Goal: Task Accomplishment & Management: Complete application form

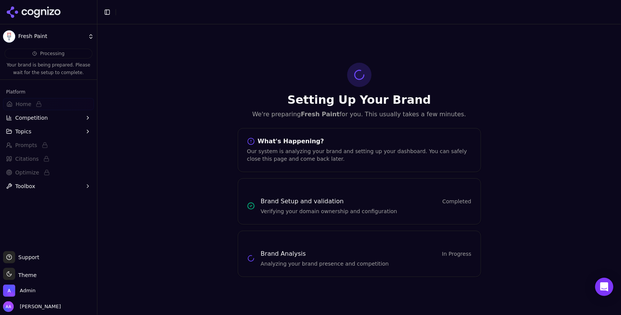
click at [37, 8] on icon at bounding box center [33, 11] width 55 height 11
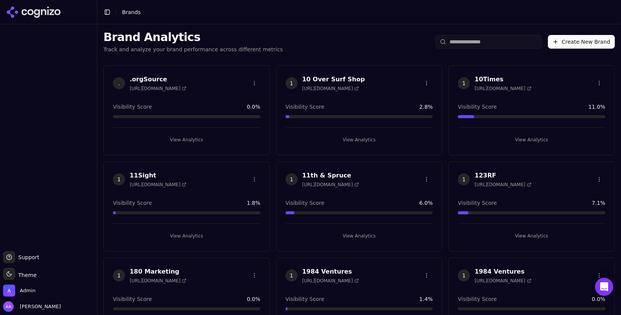
click at [508, 43] on input "search" at bounding box center [488, 42] width 106 height 14
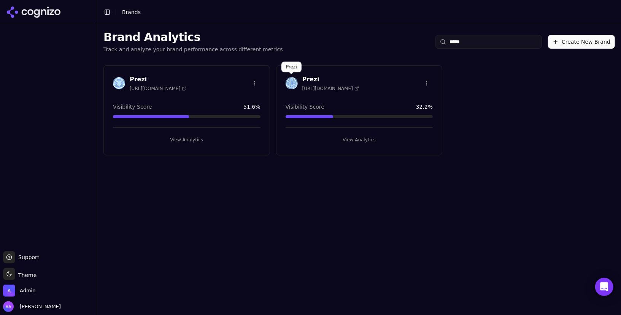
type input "*****"
click at [285, 85] on div at bounding box center [291, 83] width 12 height 12
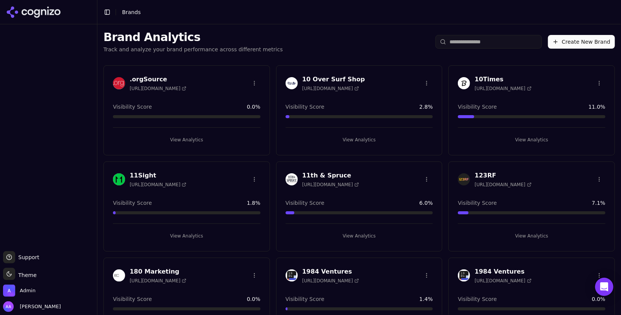
click at [467, 41] on html "Support Support Toggle theme Theme Admin Alp Aysan Toggle Sidebar Brands Brand …" at bounding box center [310, 157] width 621 height 315
click at [486, 41] on html "Support Support Toggle theme Theme Admin Alp Aysan Toggle Sidebar Brands Brand …" at bounding box center [310, 157] width 621 height 315
click at [482, 44] on input "search" at bounding box center [488, 42] width 106 height 14
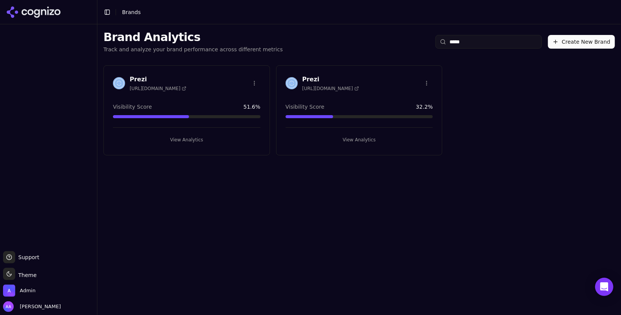
type input "*****"
click at [114, 78] on img at bounding box center [119, 83] width 12 height 12
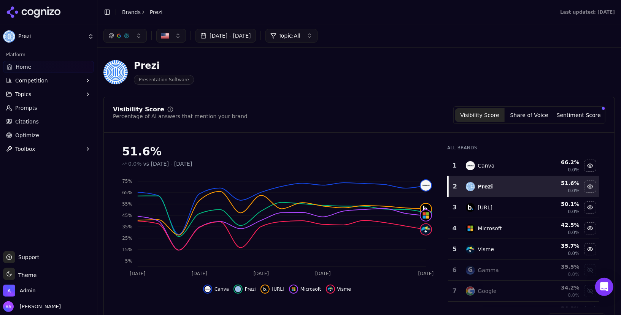
click at [20, 8] on icon at bounding box center [33, 11] width 55 height 11
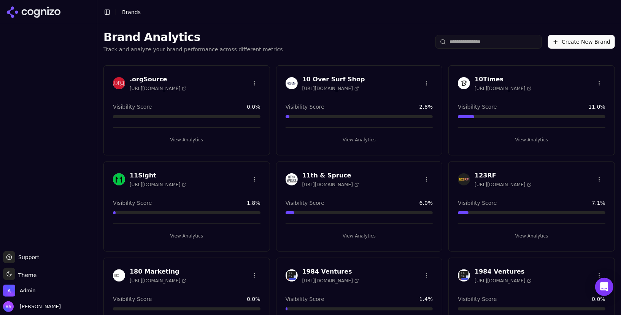
click at [482, 42] on html "Support Support Toggle theme Theme Admin Alp Aysan Toggle Sidebar Brands Brand …" at bounding box center [310, 157] width 621 height 315
click at [483, 40] on input "search" at bounding box center [488, 42] width 106 height 14
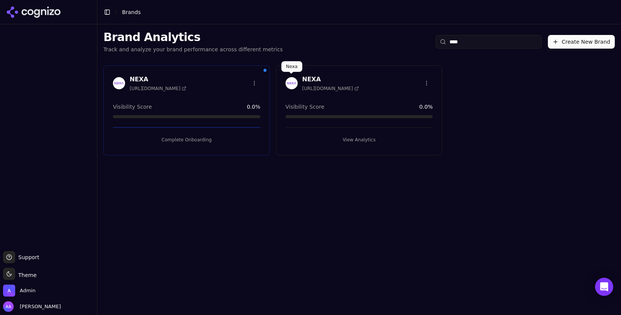
type input "****"
click at [286, 77] on div at bounding box center [291, 83] width 12 height 12
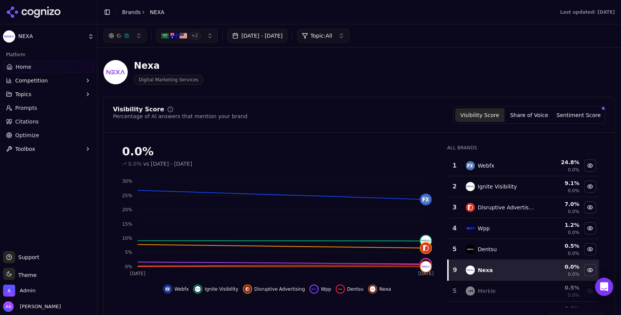
click at [50, 112] on link "Prompts" at bounding box center [48, 108] width 91 height 12
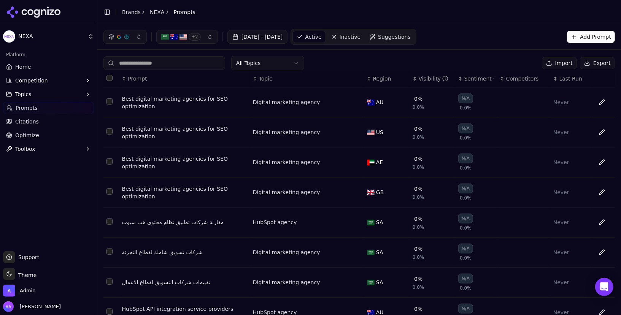
click at [182, 33] on img "button" at bounding box center [183, 37] width 8 height 8
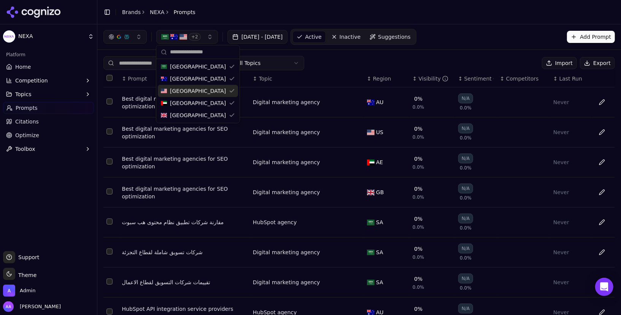
click at [32, 125] on span "Citations" at bounding box center [27, 122] width 24 height 8
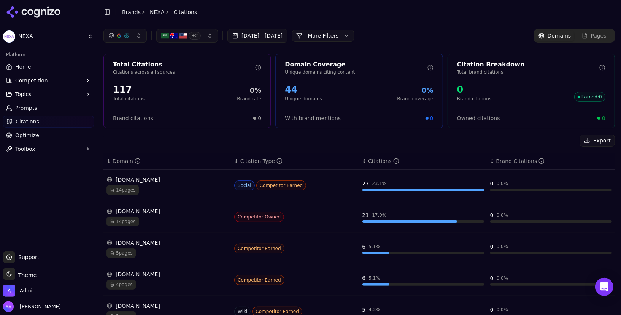
click at [32, 105] on span "Prompts" at bounding box center [26, 108] width 22 height 8
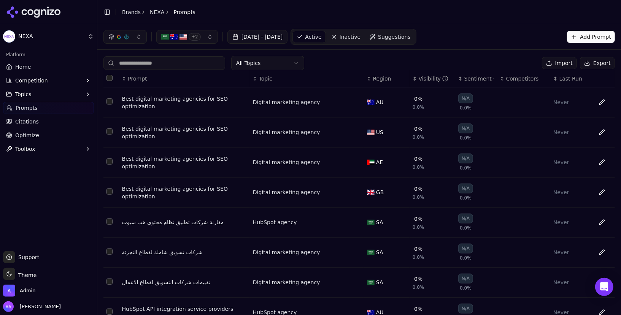
click at [569, 79] on span "Last Run" at bounding box center [570, 79] width 23 height 8
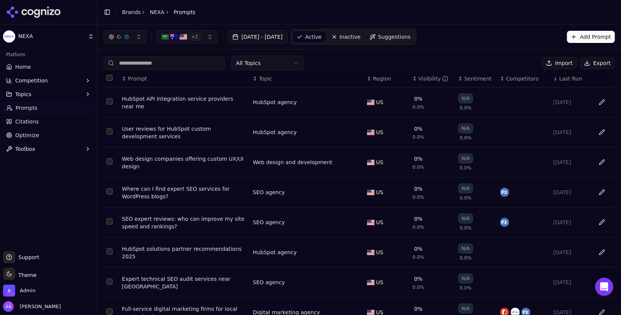
click at [569, 79] on span "Last Run" at bounding box center [570, 79] width 23 height 8
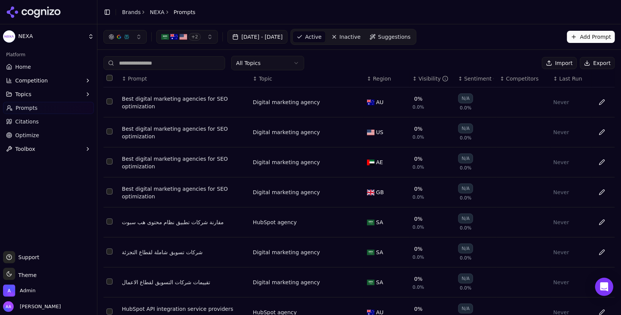
click at [33, 70] on link "Home" at bounding box center [48, 67] width 91 height 12
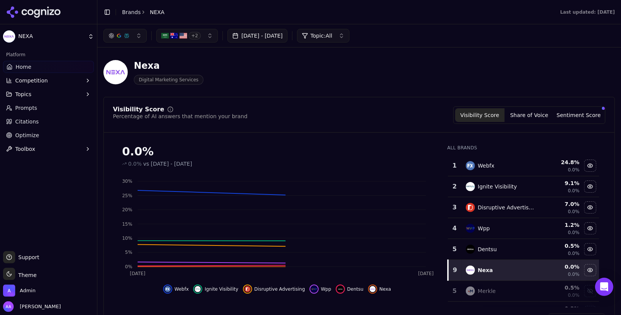
click at [36, 135] on span "Optimize" at bounding box center [27, 136] width 24 height 8
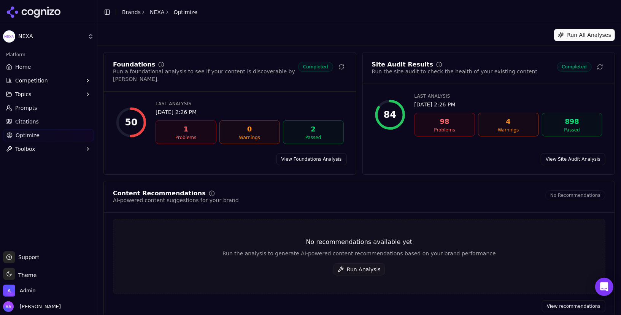
click at [38, 69] on link "Home" at bounding box center [48, 67] width 91 height 12
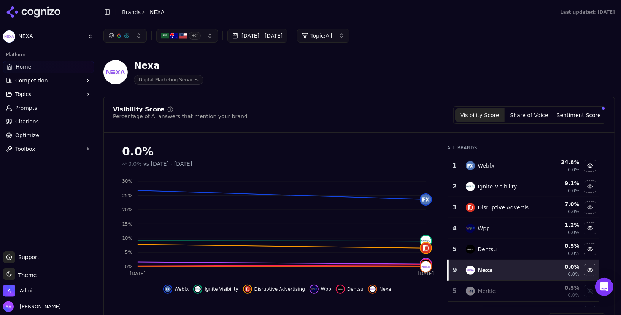
click at [410, 103] on div "Visibility Score Percentage of AI answers that mention your brand Visibility Sc…" at bounding box center [358, 216] width 511 height 238
click at [59, 128] on ul "Home Competition Topics Prompts Citations Optimize Toolbox" at bounding box center [48, 108] width 91 height 94
click at [57, 133] on link "Optimize" at bounding box center [48, 135] width 91 height 12
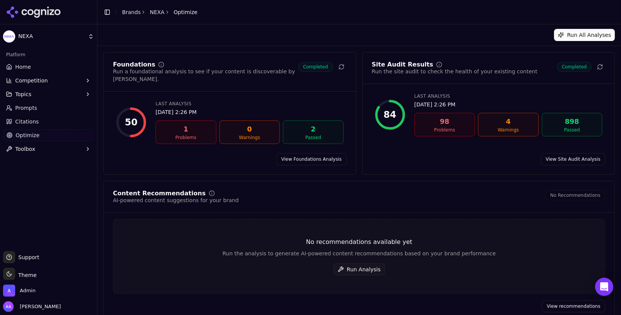
click at [46, 110] on link "Prompts" at bounding box center [48, 108] width 91 height 12
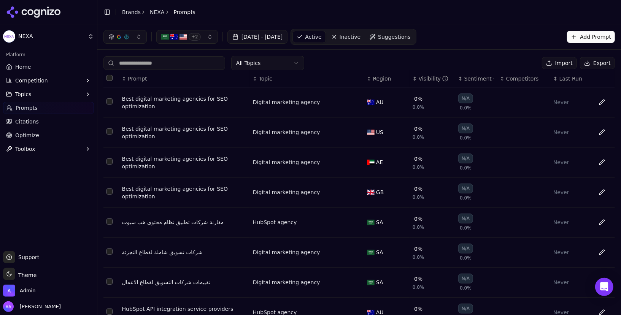
click at [563, 75] on span "Last Run" at bounding box center [570, 79] width 23 height 8
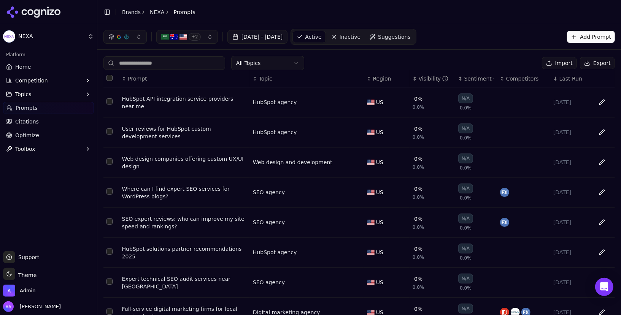
click at [564, 82] on th "↓ Last Run" at bounding box center [571, 78] width 42 height 17
click at [564, 78] on span "Last Run" at bounding box center [570, 79] width 23 height 8
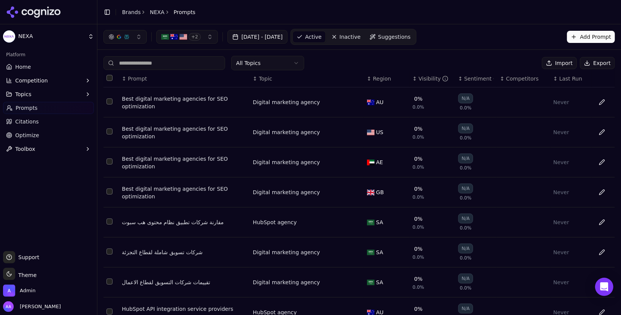
click at [564, 78] on span "Last Run" at bounding box center [570, 79] width 23 height 8
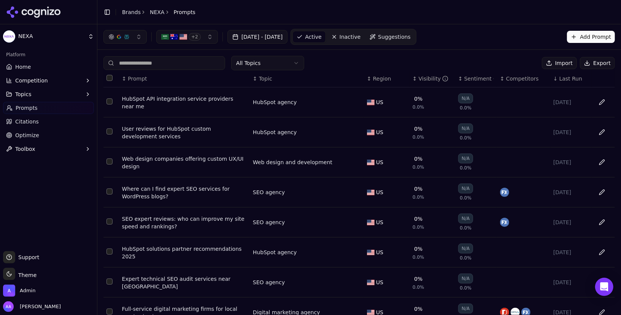
scroll to position [94, 0]
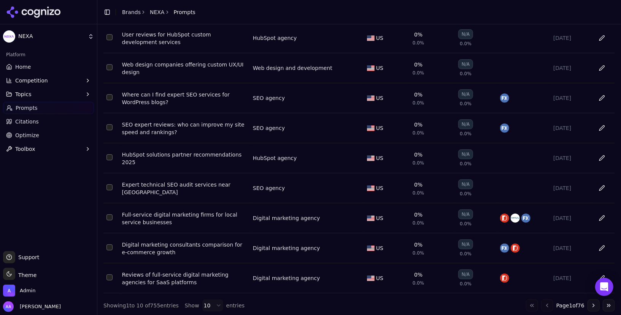
click at [606, 306] on button "Go to last page" at bounding box center [608, 306] width 12 height 12
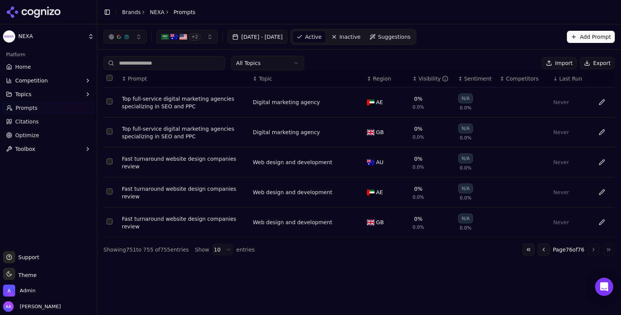
scroll to position [0, 0]
click at [529, 250] on button "Go to first page" at bounding box center [528, 250] width 12 height 12
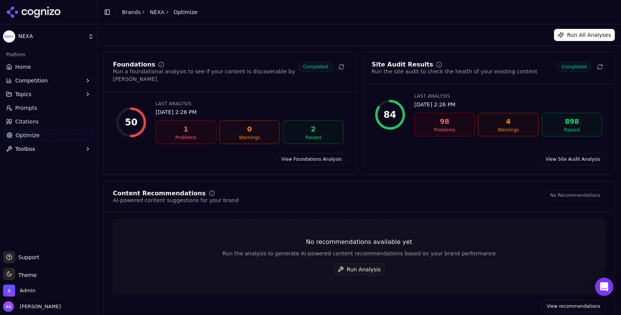
click at [28, 111] on span "Prompts" at bounding box center [26, 108] width 22 height 8
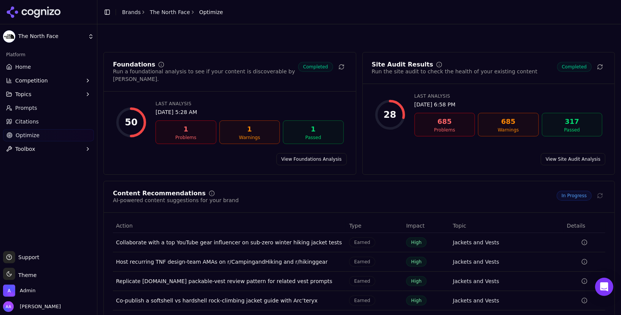
scroll to position [38, 0]
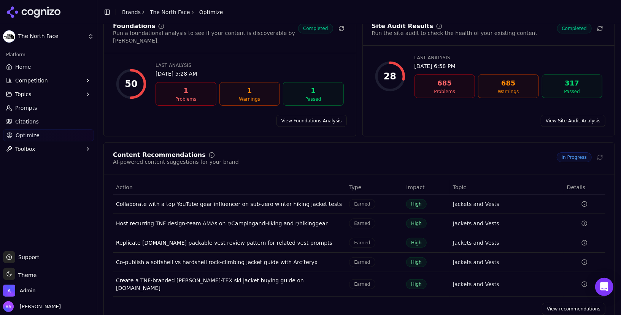
click at [574, 303] on link "View recommendations" at bounding box center [573, 309] width 63 height 12
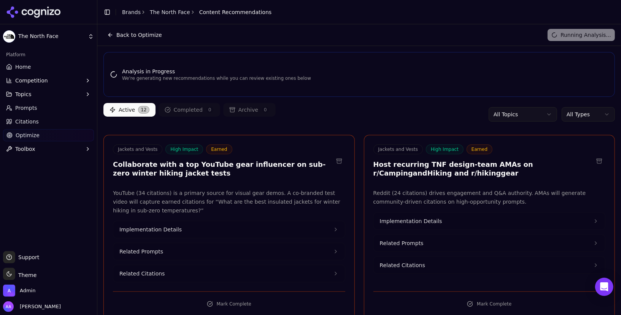
click at [265, 67] on div "Analysis in Progress We're generating new recommendations while you can review …" at bounding box center [359, 75] width 510 height 26
click at [578, 113] on html "The North Face Platform Home Competition Topics Prompts Citations Optimize Tool…" at bounding box center [310, 157] width 621 height 315
click at [156, 29] on button "Back to Optimize" at bounding box center [134, 35] width 62 height 12
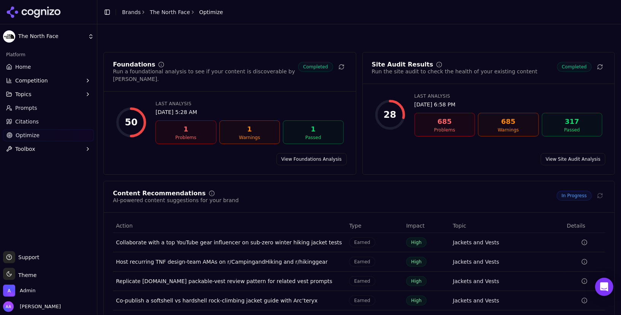
scroll to position [38, 0]
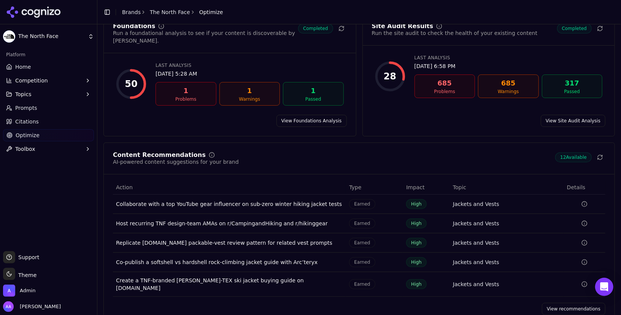
click at [569, 303] on link "View recommendations" at bounding box center [573, 309] width 63 height 12
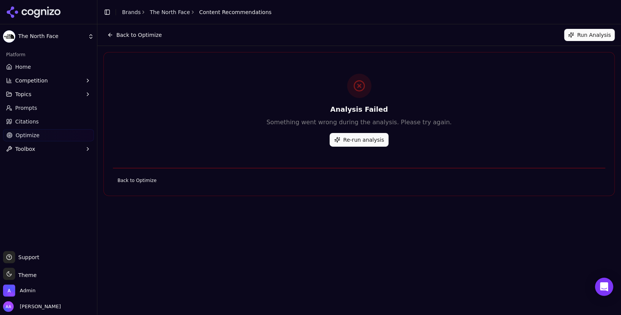
click at [376, 146] on button "Re-run analysis" at bounding box center [359, 140] width 59 height 14
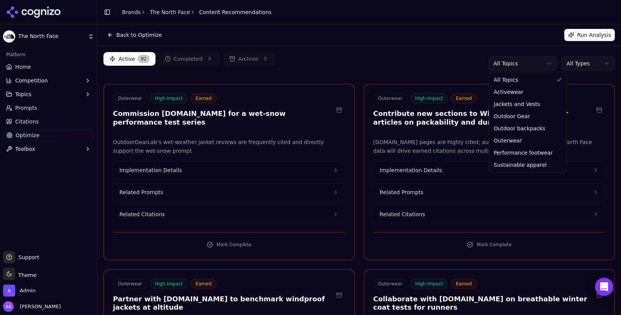
click at [536, 63] on html "The North Face Platform Home Competition Topics Prompts Citations Optimize Tool…" at bounding box center [310, 157] width 621 height 315
click at [588, 59] on html "The North Face Platform Home Competition Topics Prompts Citations Optimize Tool…" at bounding box center [310, 157] width 621 height 315
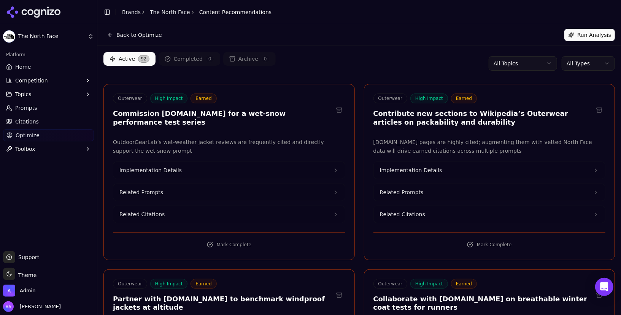
click at [586, 63] on html "The North Face Platform Home Competition Topics Prompts Citations Optimize Tool…" at bounding box center [310, 157] width 621 height 315
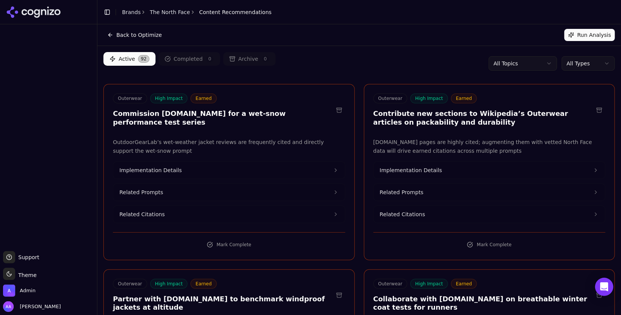
click at [577, 71] on div "Active 92 Completed 0 Archive 0 All Topics All Types" at bounding box center [358, 63] width 511 height 23
click at [579, 68] on html "Support Support Toggle theme Theme Admin Alp Aysan Toggle Sidebar Brands The No…" at bounding box center [310, 157] width 621 height 315
click at [284, 40] on div "Back to Optimize Run Analysis" at bounding box center [358, 35] width 511 height 12
click at [171, 14] on link "The North Face" at bounding box center [170, 12] width 40 height 8
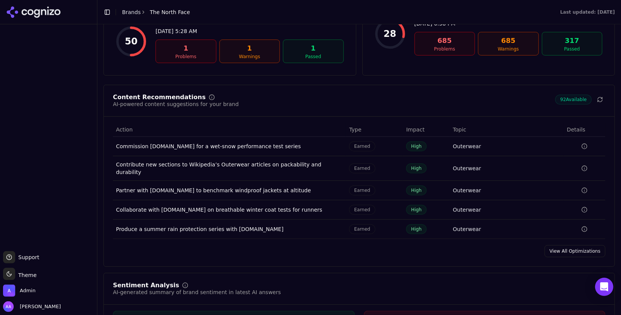
scroll to position [1104, 0]
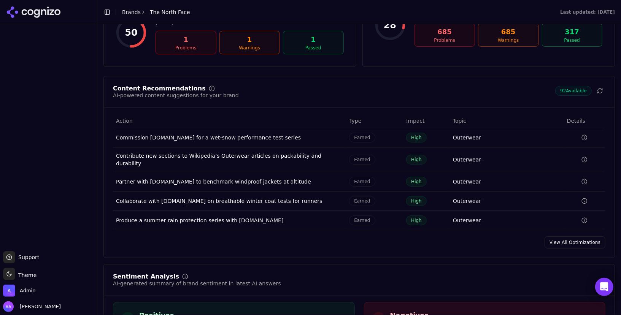
click at [556, 236] on link "View All Optimizations" at bounding box center [574, 242] width 61 height 12
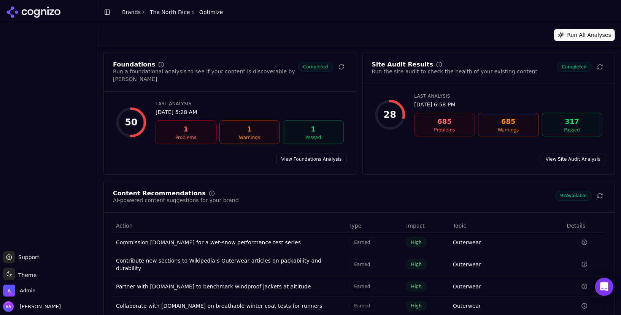
scroll to position [38, 0]
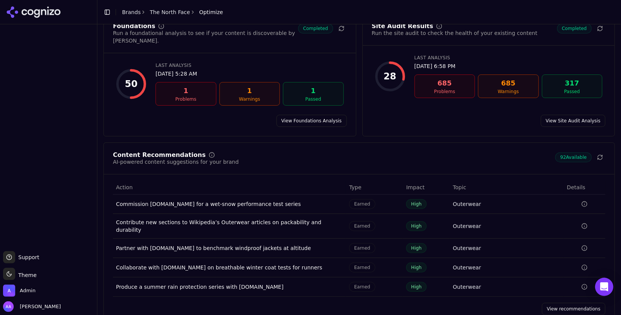
click at [565, 300] on div "Content Recommendations AI-powered content suggestions for your brand 92 Availa…" at bounding box center [358, 234] width 511 height 182
click at [565, 303] on link "View recommendations" at bounding box center [573, 309] width 63 height 12
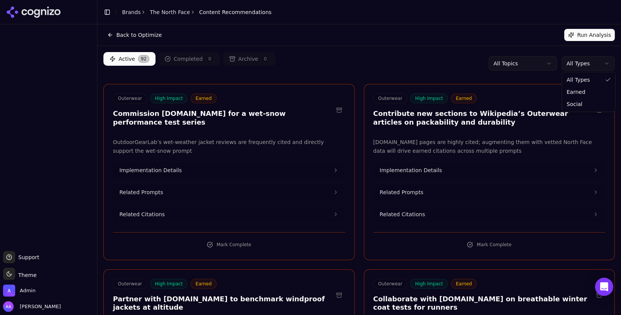
click at [572, 65] on html "Support Support Toggle theme Theme Admin Alp Aysan Toggle Sidebar Brands The No…" at bounding box center [310, 157] width 621 height 315
click at [573, 31] on button "Run Analysis" at bounding box center [589, 35] width 51 height 12
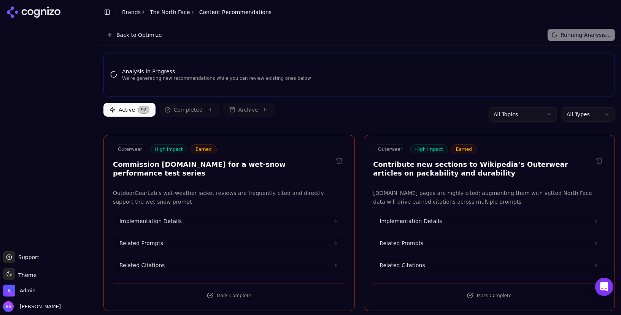
click at [173, 14] on link "The North Face" at bounding box center [170, 12] width 40 height 8
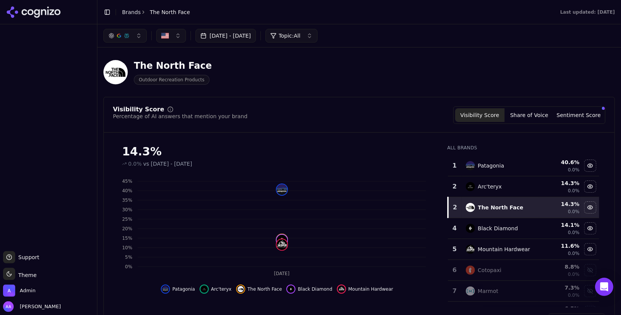
click at [132, 11] on link "Brands" at bounding box center [131, 12] width 19 height 6
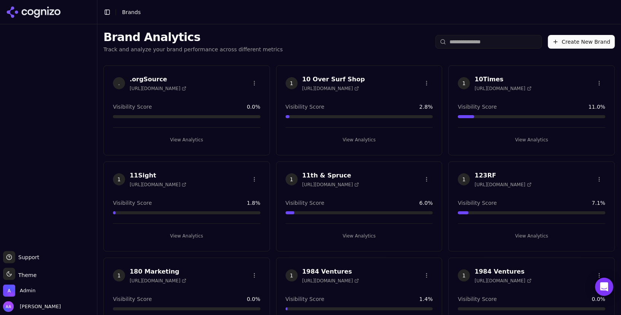
click at [353, 79] on h3 "10 Over Surf Shop" at bounding box center [333, 79] width 63 height 9
click at [353, 30] on html "Support Support Toggle theme Theme Admin Alp Aysan Toggle Sidebar Brands Brand …" at bounding box center [310, 157] width 621 height 315
click at [463, 41] on html "Support Support Toggle theme Theme Admin Alp Aysan Toggle Sidebar Brands Brand …" at bounding box center [310, 157] width 621 height 315
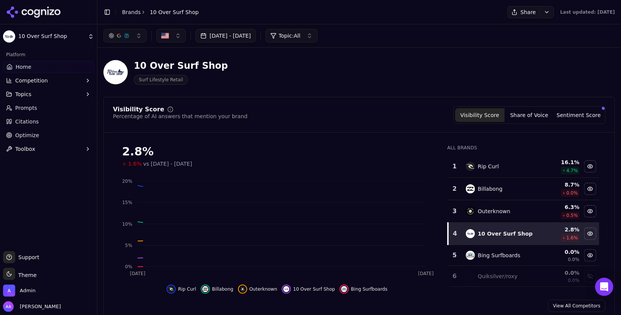
click at [127, 11] on link "Brands" at bounding box center [131, 12] width 19 height 6
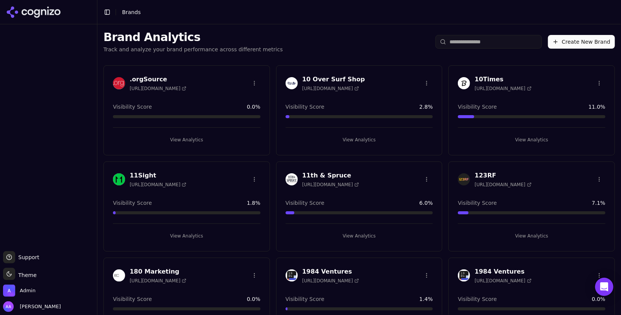
click at [491, 46] on input "search" at bounding box center [488, 42] width 106 height 14
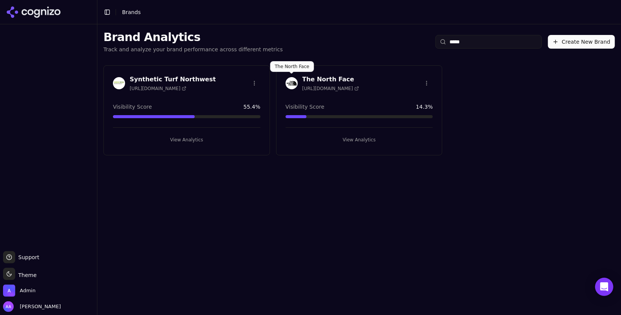
type input "*****"
click at [291, 81] on img at bounding box center [291, 83] width 12 height 12
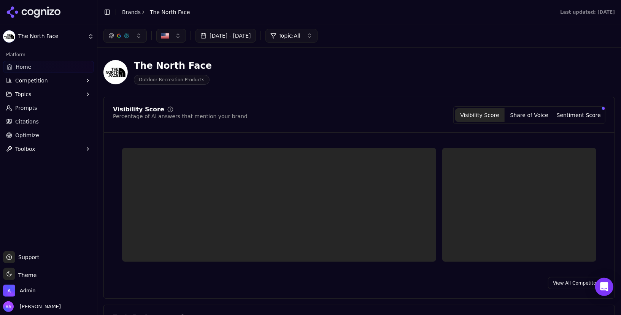
click at [53, 126] on link "Citations" at bounding box center [48, 122] width 91 height 12
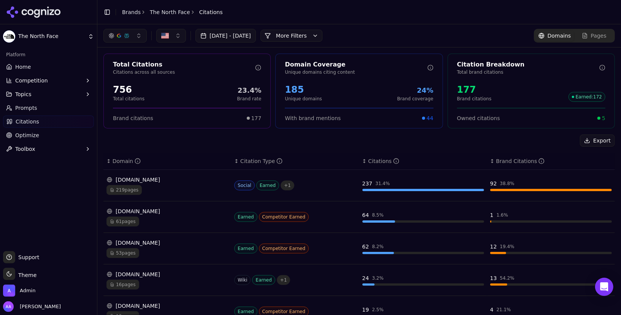
click at [51, 136] on link "Optimize" at bounding box center [48, 135] width 91 height 12
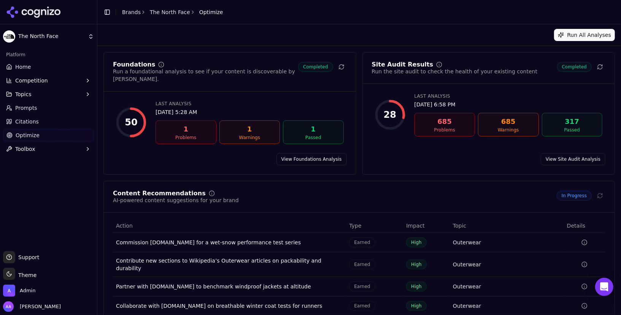
scroll to position [38, 0]
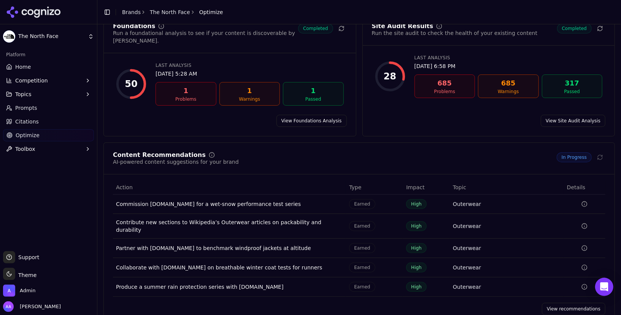
click at [568, 303] on link "View recommendations" at bounding box center [573, 309] width 63 height 12
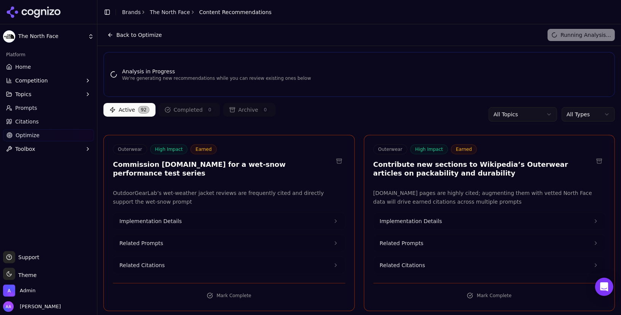
click at [588, 119] on html "The North Face Platform Home Competition Topics Prompts Citations Optimize Tool…" at bounding box center [310, 157] width 621 height 315
click at [35, 120] on span "Citations" at bounding box center [27, 122] width 24 height 8
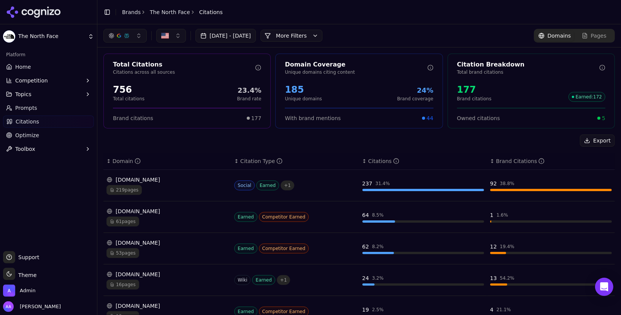
click at [35, 63] on link "Home" at bounding box center [48, 67] width 91 height 12
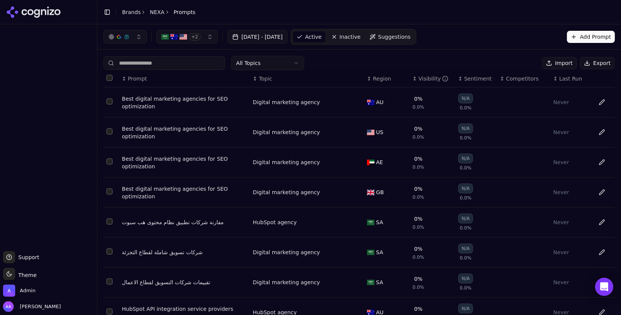
click at [572, 78] on span "Last Run" at bounding box center [570, 79] width 23 height 8
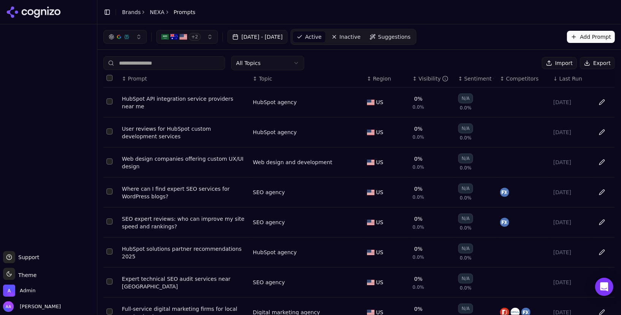
scroll to position [94, 0]
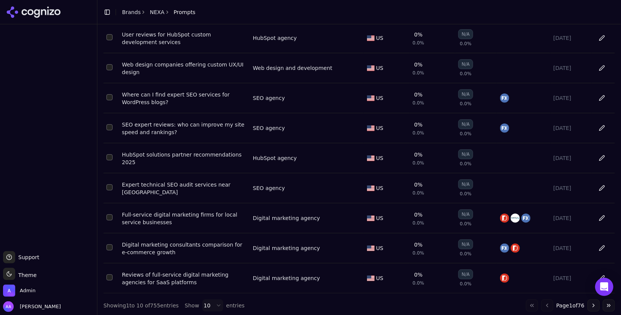
click at [589, 302] on button "Go to next page" at bounding box center [593, 306] width 12 height 12
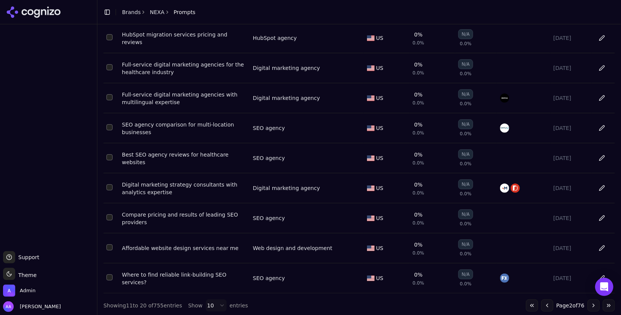
click at [590, 302] on button "Go to next page" at bounding box center [593, 306] width 12 height 12
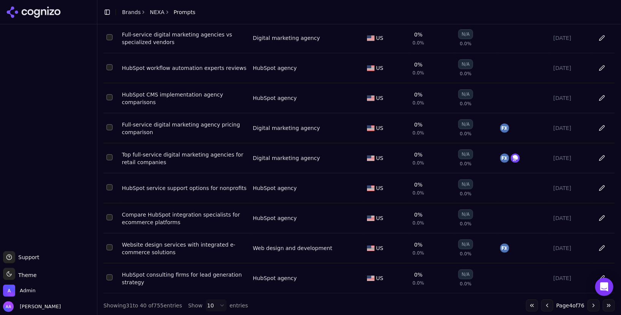
click at [590, 302] on button "Go to next page" at bounding box center [593, 306] width 12 height 12
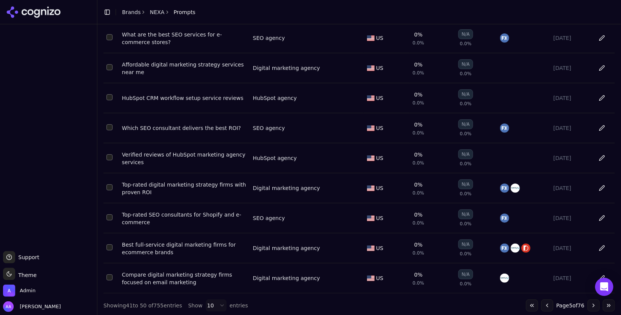
click at [590, 302] on button "Go to next page" at bounding box center [593, 306] width 12 height 12
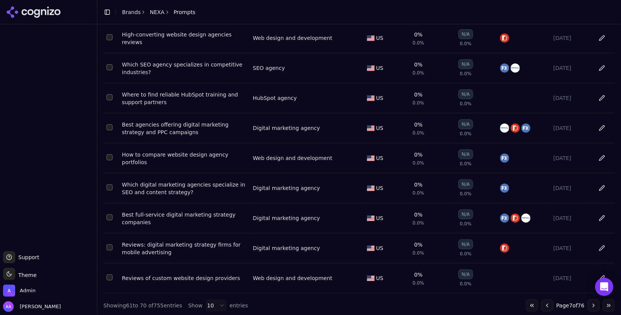
click at [590, 302] on button "Go to next page" at bounding box center [593, 306] width 12 height 12
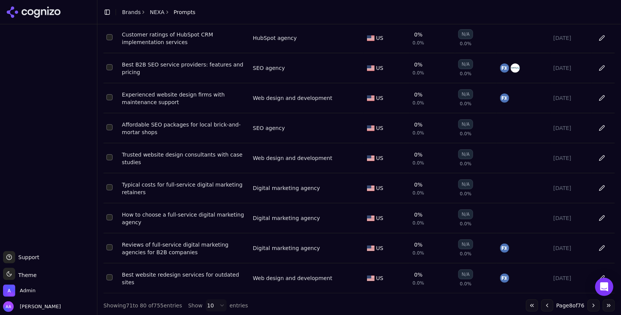
click at [590, 302] on button "Go to next page" at bounding box center [593, 306] width 12 height 12
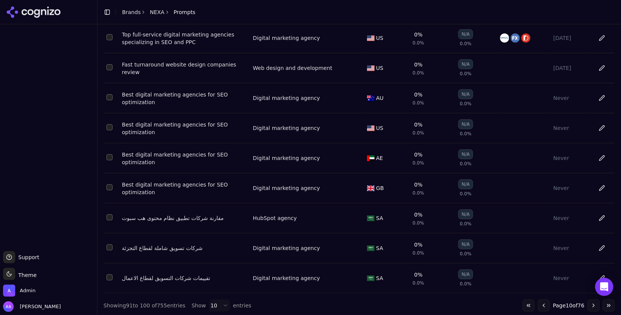
click at [590, 302] on button "Go to next page" at bounding box center [593, 306] width 12 height 12
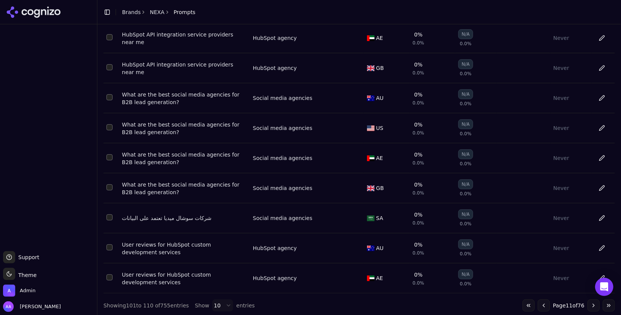
click at [590, 302] on button "Go to next page" at bounding box center [593, 306] width 12 height 12
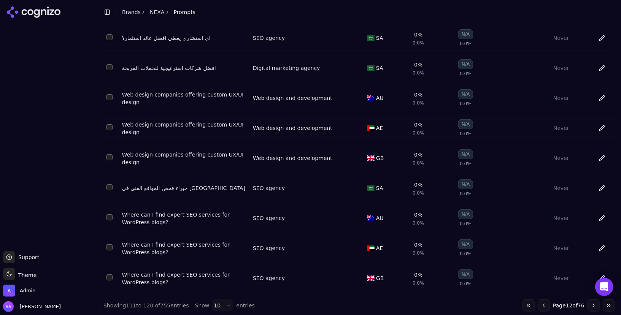
click at [590, 302] on button "Go to next page" at bounding box center [593, 306] width 12 height 12
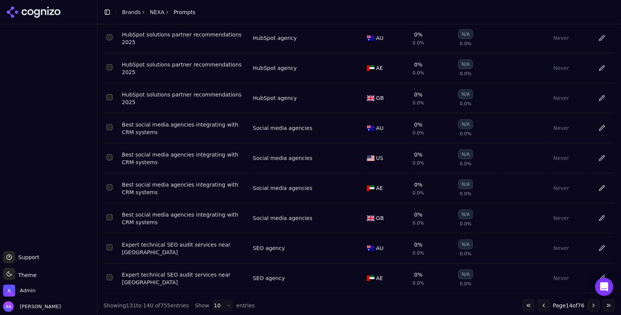
click at [590, 302] on button "Go to next page" at bounding box center [593, 306] width 12 height 12
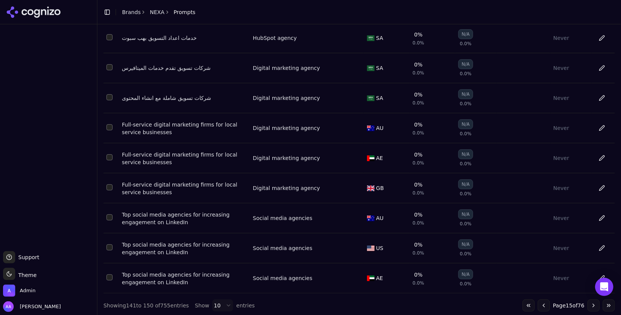
click at [590, 302] on button "Go to next page" at bounding box center [593, 306] width 12 height 12
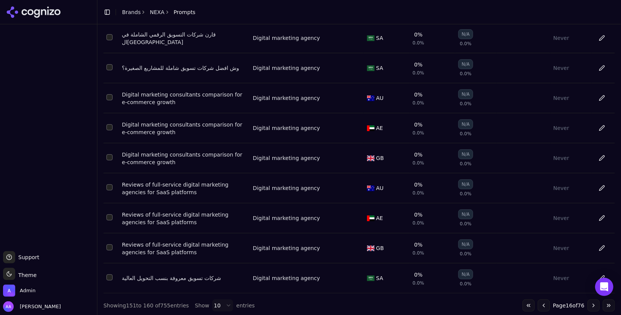
click at [590, 302] on button "Go to next page" at bounding box center [593, 306] width 12 height 12
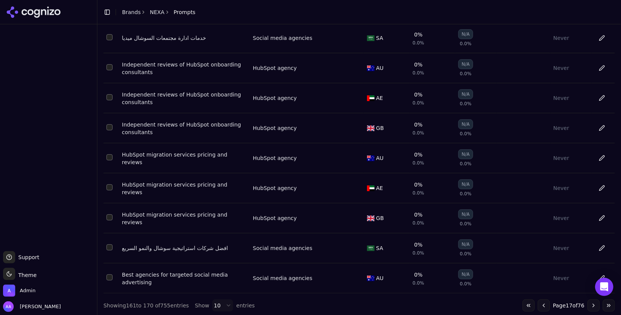
click at [526, 300] on button "Go to first page" at bounding box center [528, 306] width 12 height 12
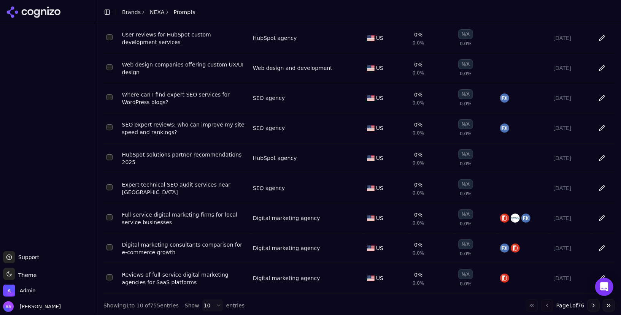
scroll to position [0, 0]
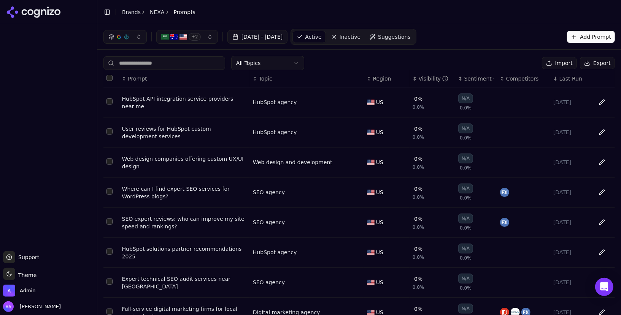
click at [159, 14] on link "NEXA" at bounding box center [157, 12] width 15 height 8
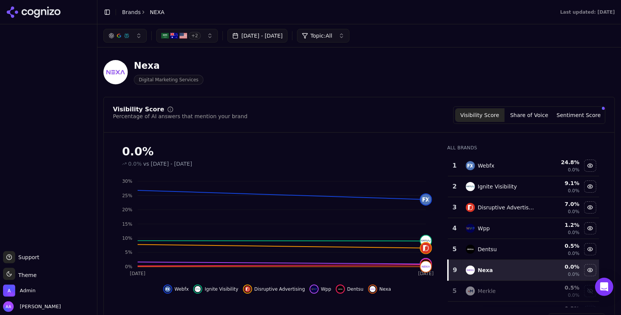
click at [133, 11] on link "Brands" at bounding box center [131, 12] width 19 height 6
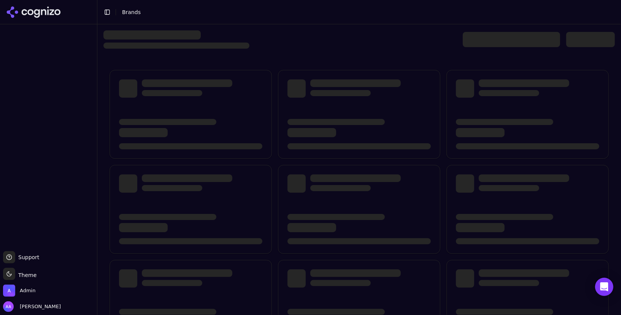
click at [471, 45] on div at bounding box center [511, 39] width 97 height 15
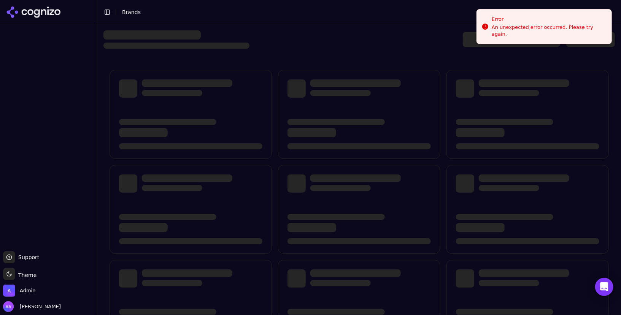
click at [372, 42] on div at bounding box center [358, 39] width 511 height 18
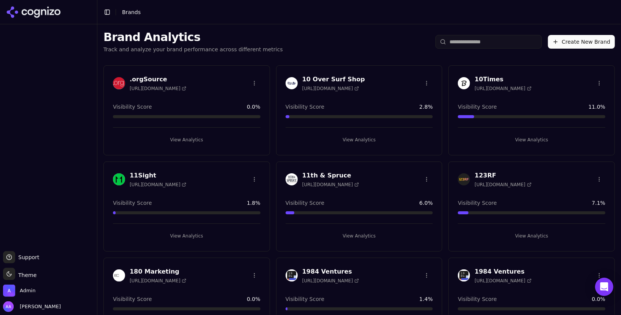
click at [471, 33] on div "Brand Analytics Track and analyze your brand performance across different metri…" at bounding box center [358, 41] width 523 height 35
click at [471, 47] on input "search" at bounding box center [488, 42] width 106 height 14
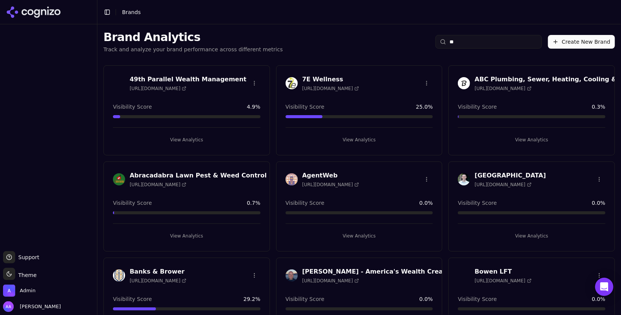
click at [471, 47] on input "**" at bounding box center [488, 42] width 106 height 14
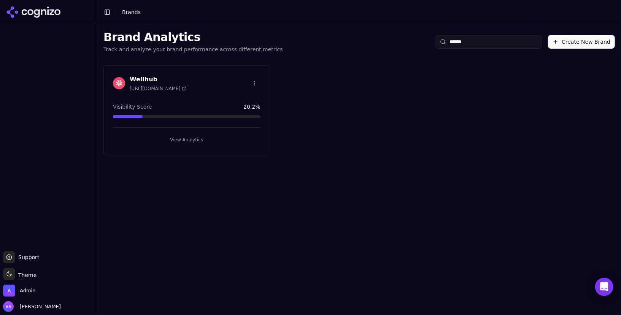
type input "******"
click at [113, 81] on img at bounding box center [119, 83] width 12 height 12
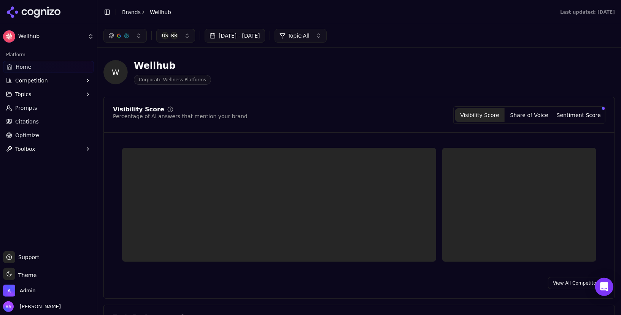
click at [50, 6] on div at bounding box center [48, 12] width 97 height 24
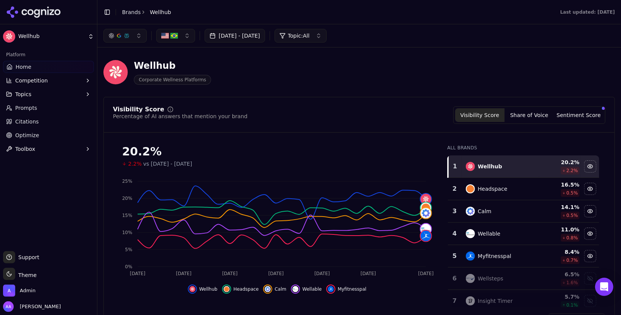
click at [49, 8] on icon at bounding box center [33, 11] width 55 height 11
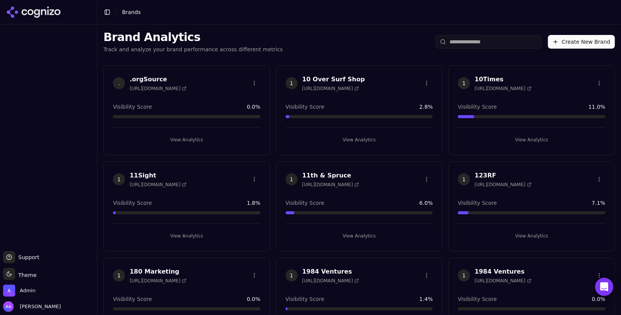
click at [510, 44] on input "search" at bounding box center [488, 42] width 106 height 14
click at [498, 43] on input "search" at bounding box center [488, 42] width 106 height 14
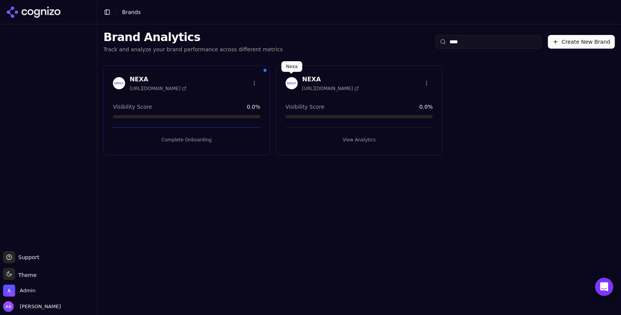
type input "****"
click at [297, 81] on img at bounding box center [291, 83] width 12 height 12
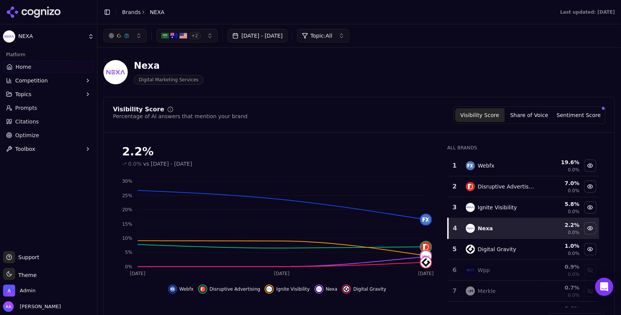
click at [37, 105] on link "Prompts" at bounding box center [48, 108] width 91 height 12
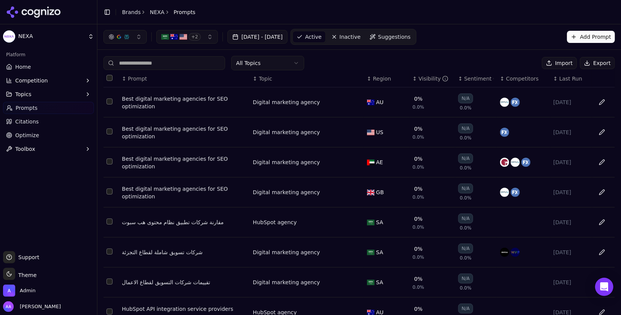
click at [571, 75] on span "Last Run" at bounding box center [570, 79] width 23 height 8
click at [70, 138] on link "Optimize" at bounding box center [48, 135] width 91 height 12
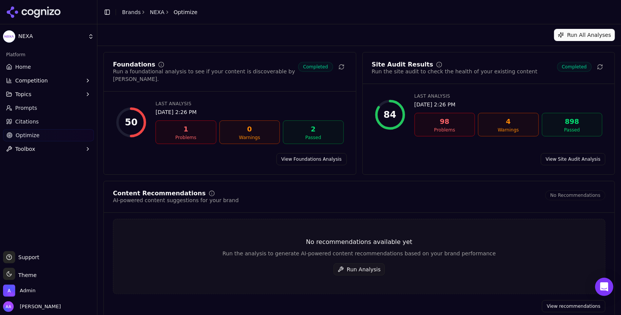
click at [364, 263] on button "Run Analysis" at bounding box center [358, 269] width 51 height 12
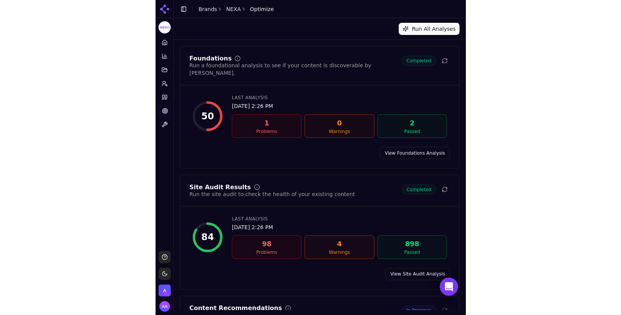
scroll to position [122, 0]
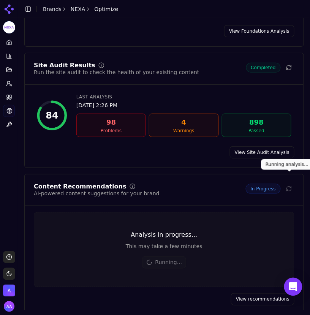
click at [261, 154] on div "Site Audit Results Run the site audit to check the health of your existing cont…" at bounding box center [164, 110] width 280 height 115
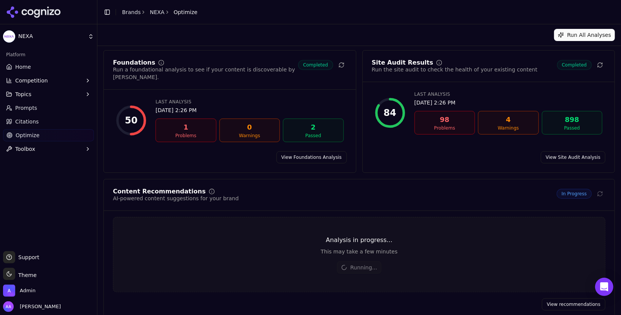
scroll to position [3, 0]
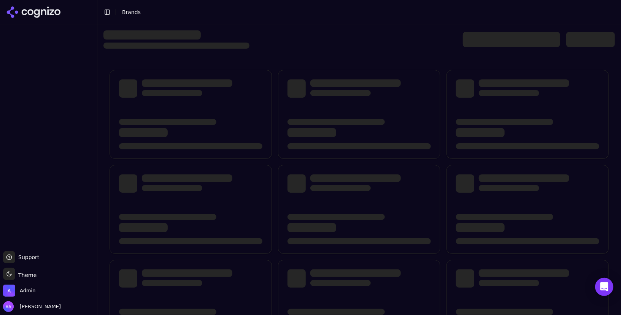
click at [481, 41] on div at bounding box center [511, 39] width 97 height 15
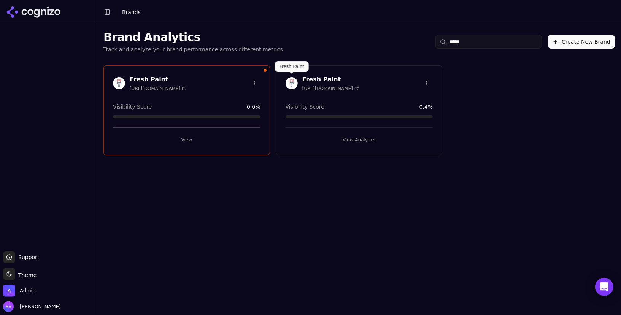
type input "*****"
click at [290, 84] on img at bounding box center [291, 83] width 12 height 12
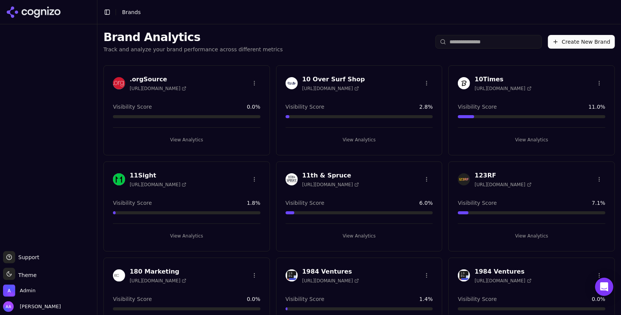
click at [480, 42] on input "search" at bounding box center [488, 42] width 106 height 14
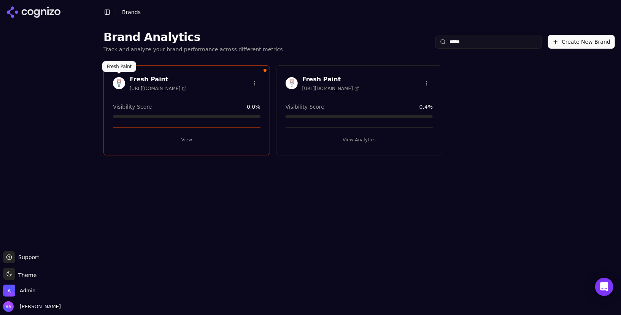
type input "*****"
click at [118, 88] on img at bounding box center [119, 83] width 12 height 12
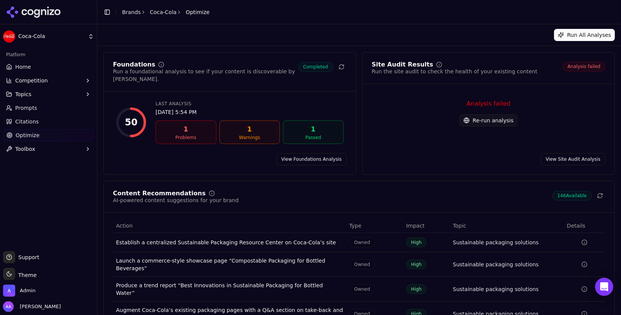
click at [500, 120] on button "Re-run analysis" at bounding box center [488, 120] width 58 height 12
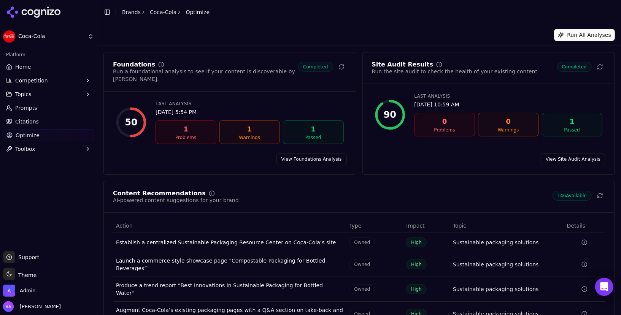
click at [558, 153] on link "View Site Audit Analysis" at bounding box center [573, 159] width 65 height 12
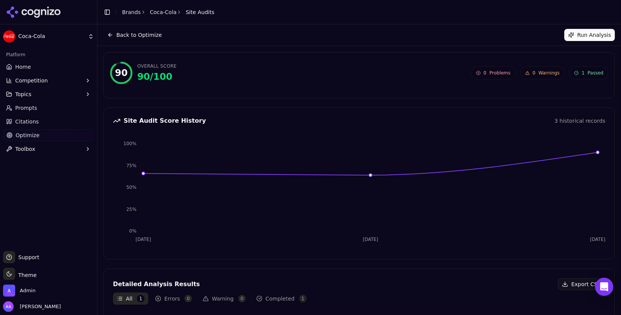
click at [589, 38] on button "Run Analysis" at bounding box center [589, 35] width 51 height 12
click at [399, 41] on div "Back to Optimize Run Analysis" at bounding box center [358, 35] width 511 height 12
click at [587, 39] on button "Run Analysis" at bounding box center [589, 35] width 51 height 12
click at [130, 7] on div "Toggle Sidebar Brands Coca-Cola Site Audits" at bounding box center [158, 12] width 123 height 11
click at [130, 10] on link "Brands" at bounding box center [131, 12] width 19 height 6
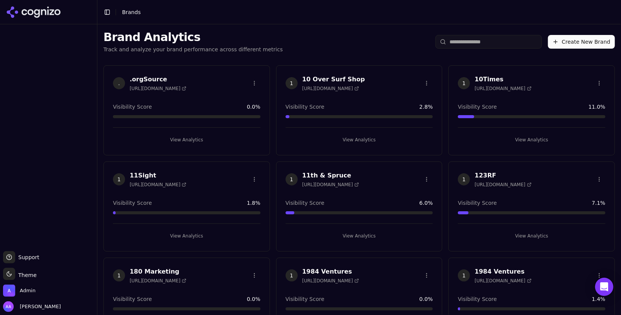
click at [130, 13] on span "Brands" at bounding box center [131, 12] width 19 height 6
click at [495, 50] on div "Brand Analytics Track and analyze your brand performance across different metri…" at bounding box center [358, 41] width 523 height 35
click at [493, 41] on input "search" at bounding box center [488, 42] width 106 height 14
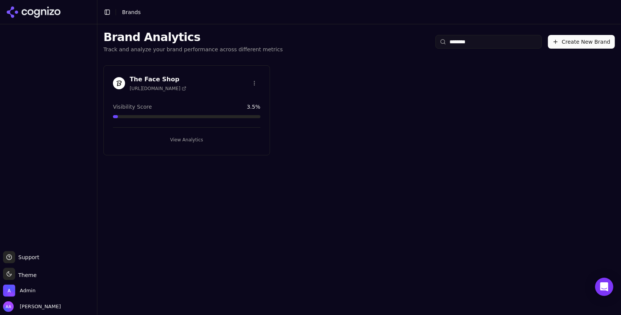
type input "********"
click at [121, 81] on img at bounding box center [119, 83] width 12 height 12
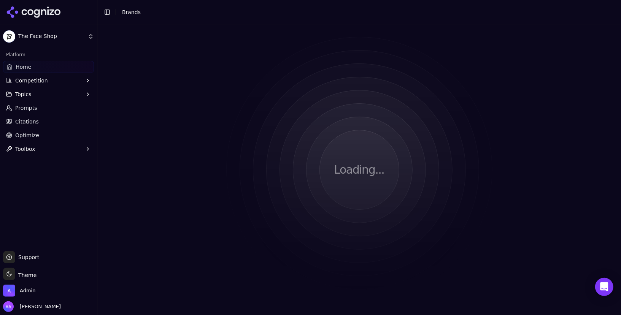
click at [38, 133] on link "Optimize" at bounding box center [48, 135] width 91 height 12
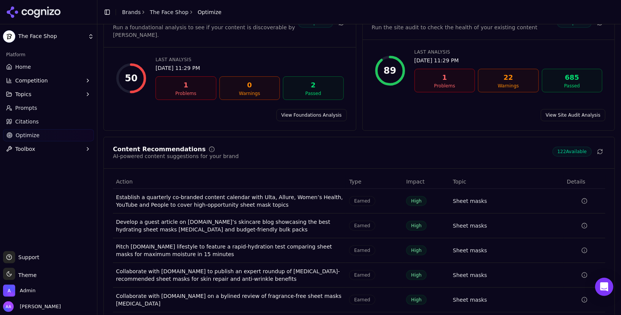
scroll to position [65, 0]
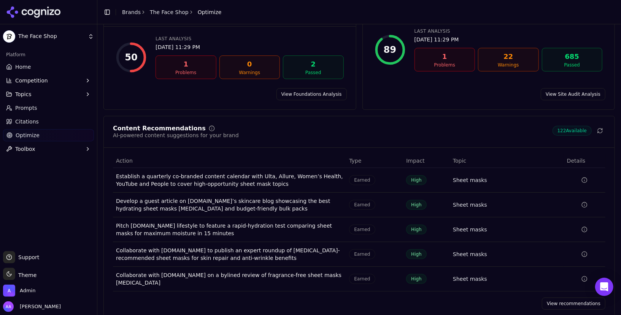
click at [559, 298] on link "View recommendations" at bounding box center [573, 304] width 63 height 12
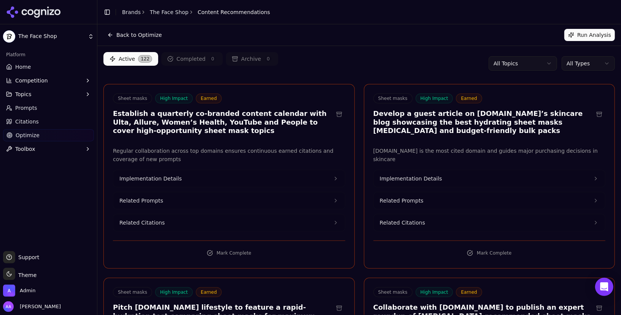
click at [579, 61] on html "The Face Shop Platform Home Competition Topics Prompts Citations Optimize Toolb…" at bounding box center [310, 157] width 621 height 315
click at [595, 36] on button "Run Analysis" at bounding box center [589, 35] width 51 height 12
click at [169, 10] on link "The Face Shop" at bounding box center [169, 12] width 39 height 8
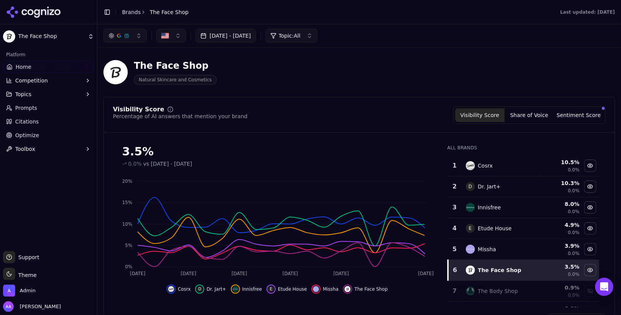
click at [16, 135] on span "Optimize" at bounding box center [27, 136] width 24 height 8
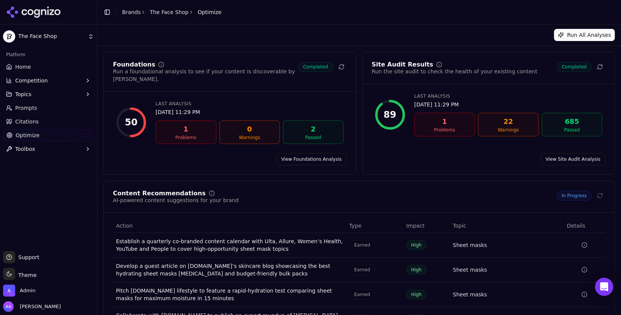
click at [575, 153] on link "View Site Audit Analysis" at bounding box center [573, 159] width 65 height 12
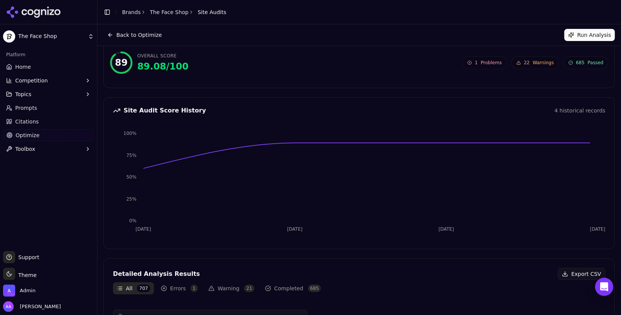
scroll to position [13, 0]
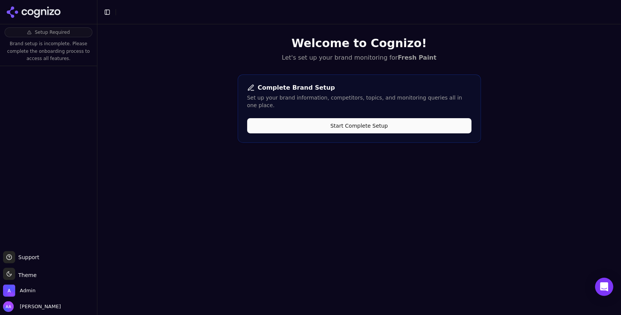
click at [363, 119] on button "Start Complete Setup" at bounding box center [359, 125] width 224 height 15
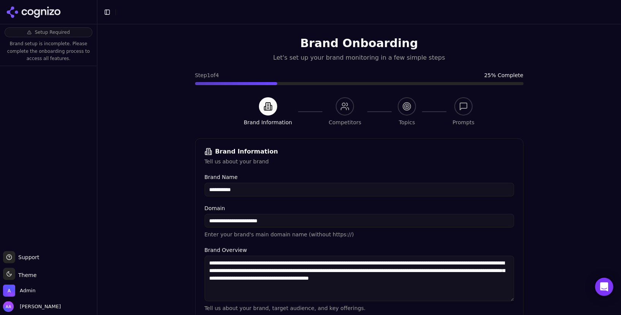
scroll to position [174, 0]
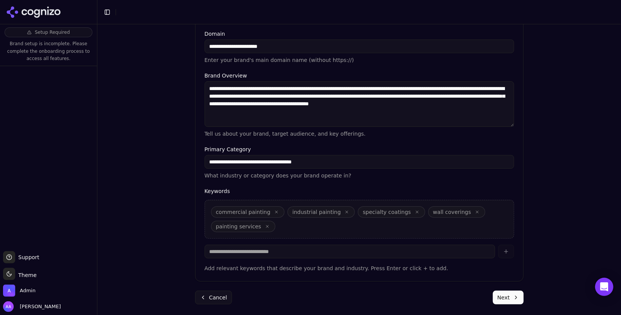
click at [505, 291] on button "Next" at bounding box center [508, 298] width 31 height 14
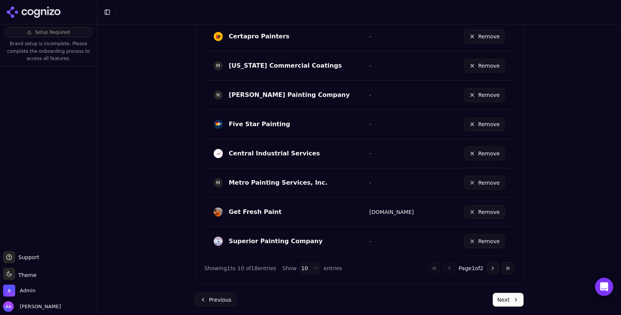
click at [514, 294] on button "Next" at bounding box center [508, 300] width 31 height 14
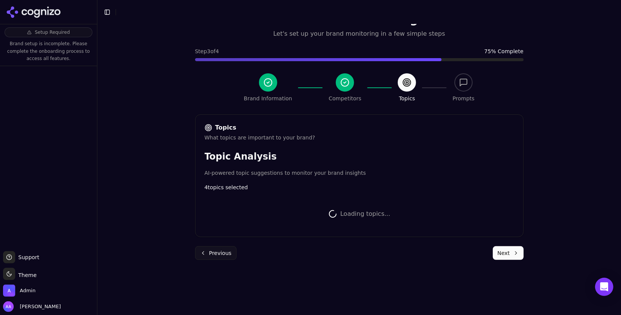
scroll to position [341, 0]
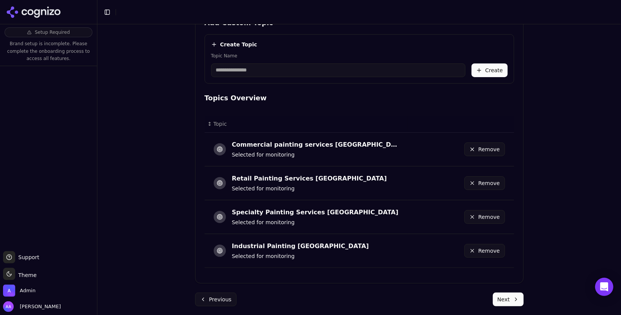
click at [511, 303] on button "Next" at bounding box center [508, 300] width 31 height 14
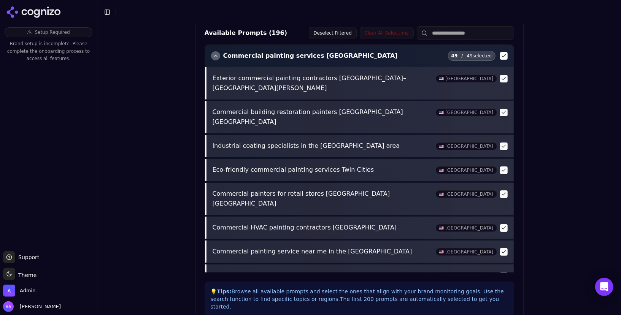
scroll to position [299, 0]
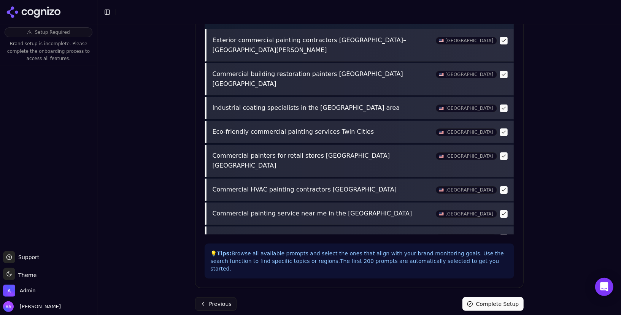
click at [482, 301] on button "Complete Setup" at bounding box center [492, 304] width 61 height 14
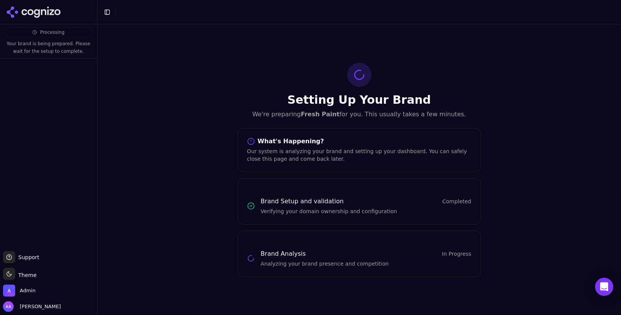
scroll to position [0, 0]
